Goal: Task Accomplishment & Management: Manage account settings

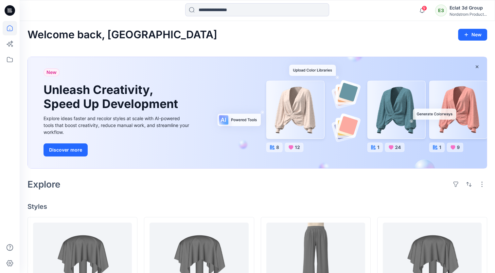
scroll to position [98, 0]
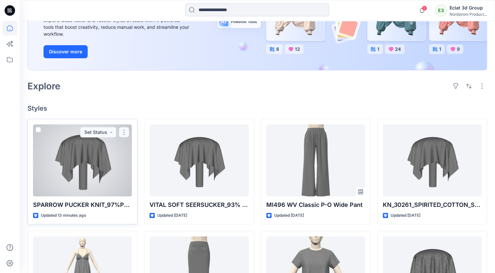
click at [122, 129] on button "button" at bounding box center [124, 132] width 10 height 10
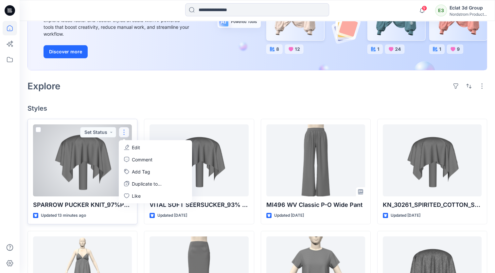
click at [141, 146] on button "Edit" at bounding box center [155, 147] width 71 height 12
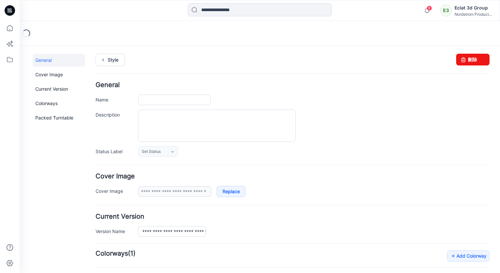
type input "**********"
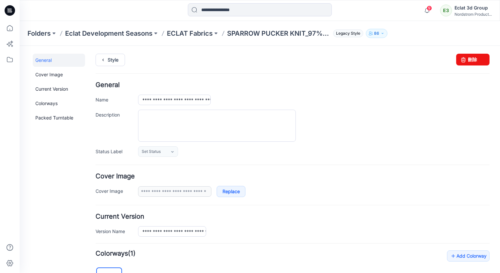
scroll to position [131, 0]
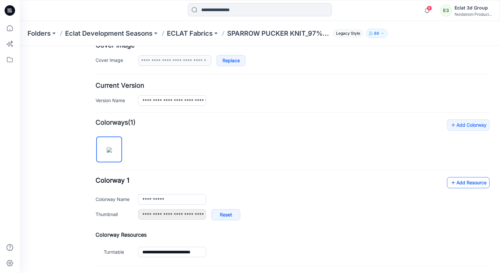
click at [469, 182] on link "Add Resource" at bounding box center [468, 182] width 43 height 11
click at [463, 179] on link "Add Resource" at bounding box center [468, 182] width 43 height 11
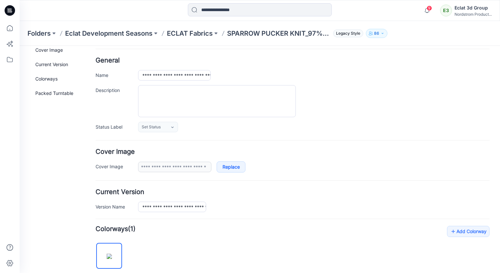
scroll to position [0, 0]
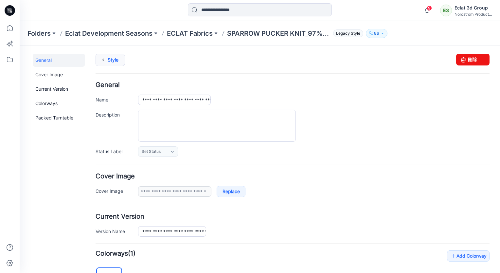
click at [115, 61] on link "Style" at bounding box center [109, 60] width 29 height 12
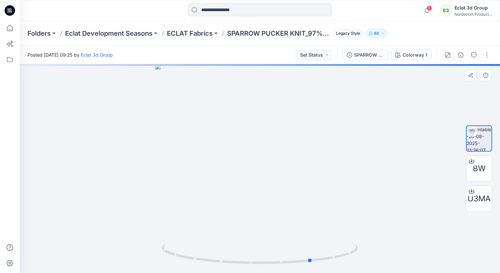
drag, startPoint x: 287, startPoint y: 167, endPoint x: 150, endPoint y: 170, distance: 136.7
click at [119, 167] on div at bounding box center [260, 168] width 480 height 209
drag, startPoint x: 264, startPoint y: 170, endPoint x: 217, endPoint y: 172, distance: 46.5
click at [217, 172] on div at bounding box center [260, 168] width 480 height 209
